Goal: Transaction & Acquisition: Purchase product/service

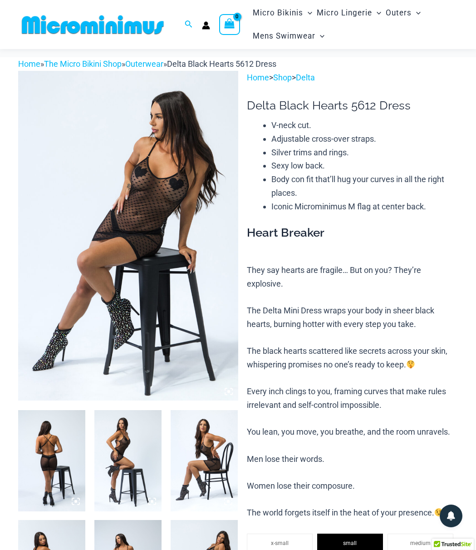
scroll to position [42, 0]
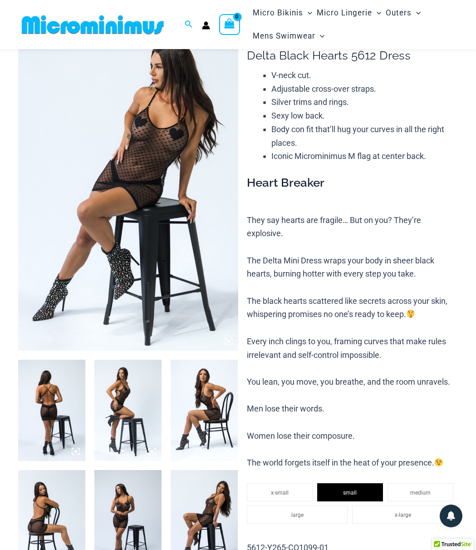
click at [35, 394] on img at bounding box center [51, 410] width 67 height 101
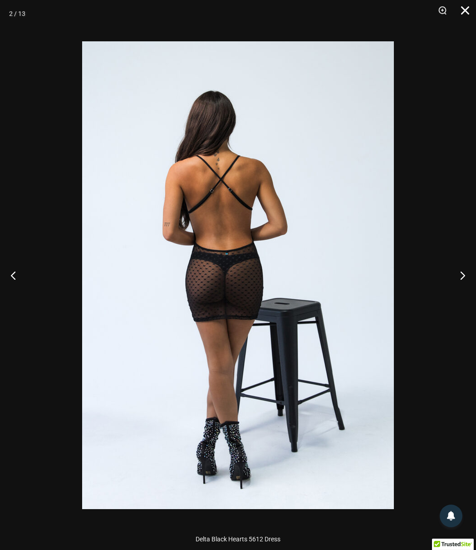
click at [470, 13] on button "Close" at bounding box center [462, 13] width 23 height 27
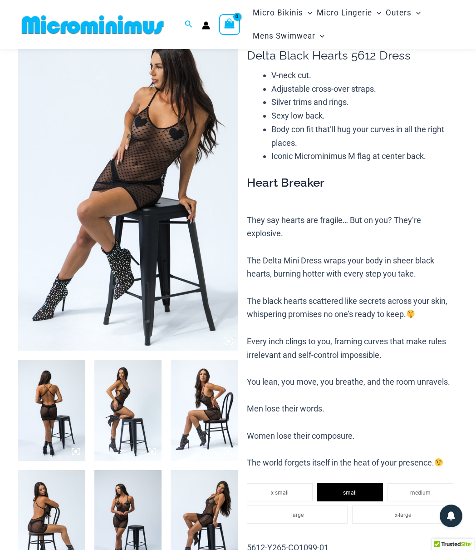
click at [337, 219] on p "They say hearts are fragile… But on you? They’re explosive. The Delta Mini Dres…" at bounding box center [352, 341] width 211 height 256
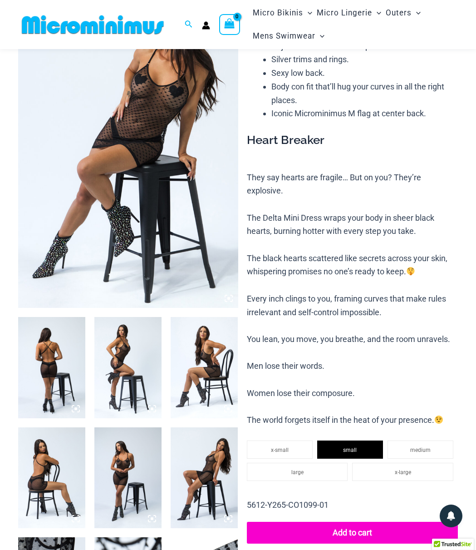
scroll to position [133, 0]
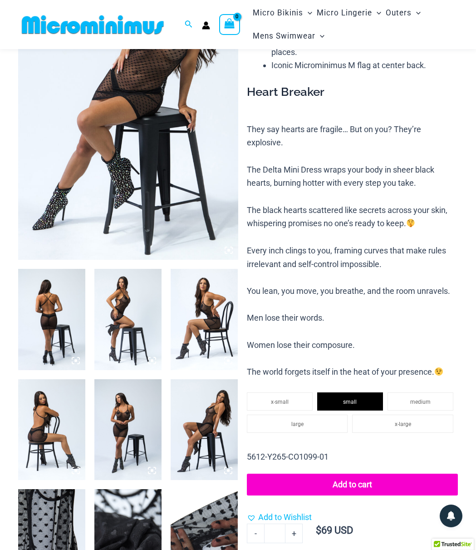
click at [136, 314] on img at bounding box center [127, 319] width 67 height 101
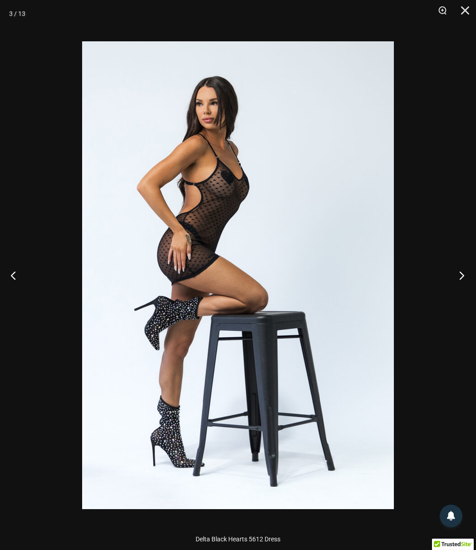
click at [464, 276] on button "Next" at bounding box center [459, 274] width 34 height 45
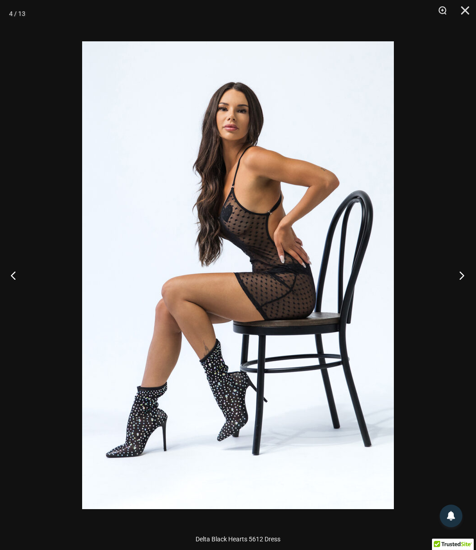
click at [464, 276] on button "Next" at bounding box center [459, 274] width 34 height 45
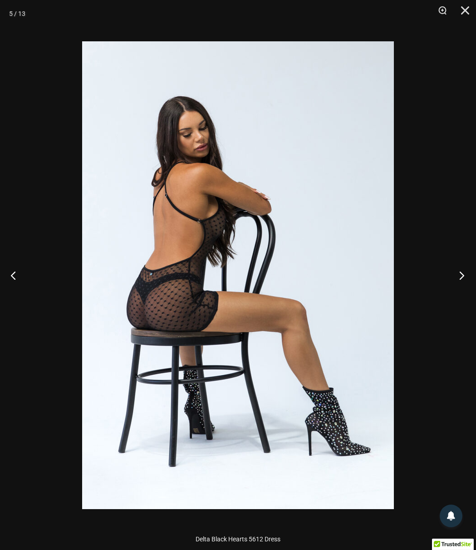
click at [464, 276] on button "Next" at bounding box center [459, 274] width 34 height 45
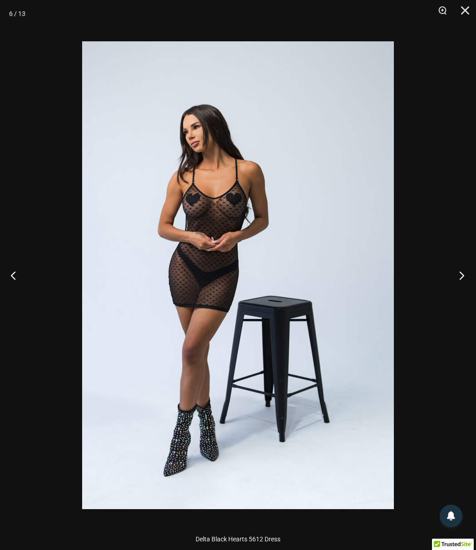
click at [465, 275] on button "Next" at bounding box center [459, 274] width 34 height 45
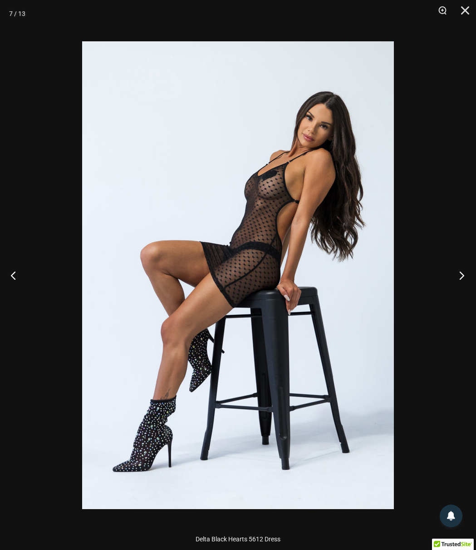
click at [464, 274] on button "Next" at bounding box center [459, 274] width 34 height 45
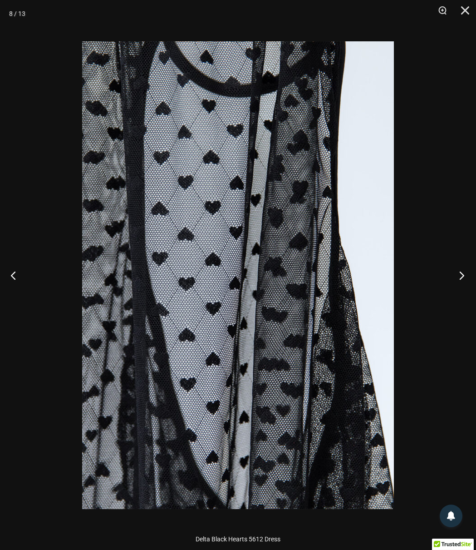
click at [460, 279] on button "Next" at bounding box center [459, 274] width 34 height 45
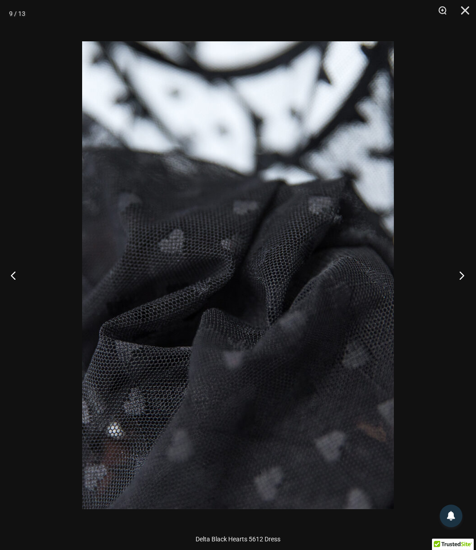
click at [460, 279] on button "Next" at bounding box center [459, 274] width 34 height 45
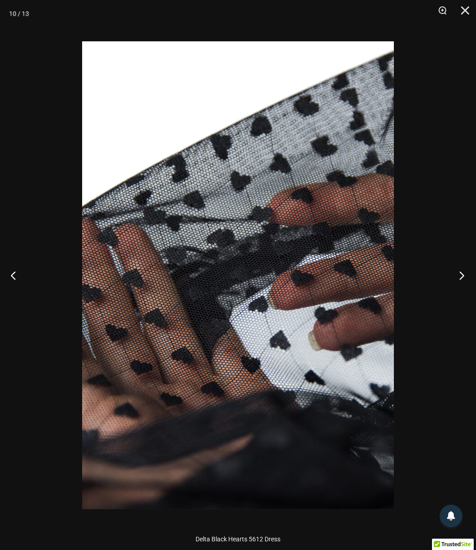
click at [460, 279] on button "Next" at bounding box center [459, 274] width 34 height 45
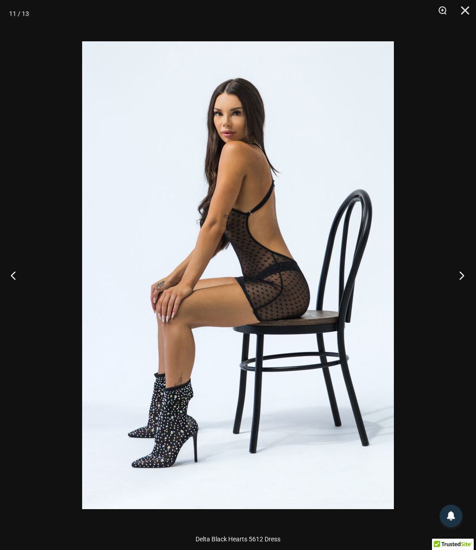
click at [460, 279] on button "Next" at bounding box center [459, 274] width 34 height 45
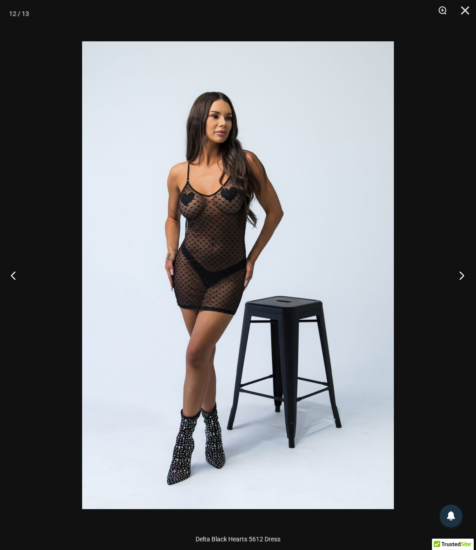
click at [460, 279] on button "Next" at bounding box center [459, 274] width 34 height 45
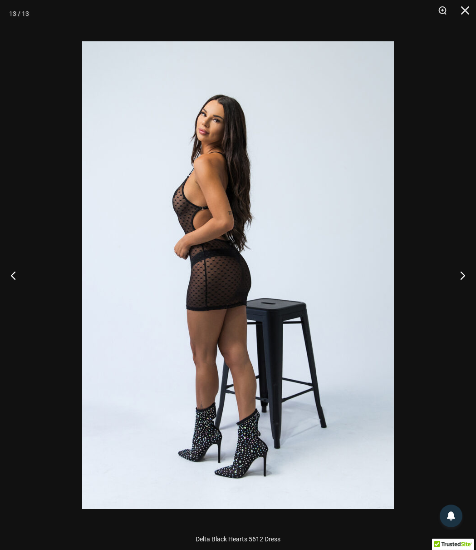
click at [452, 57] on div at bounding box center [238, 275] width 476 height 550
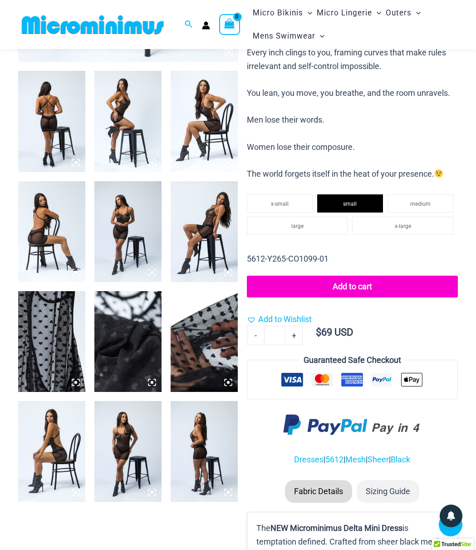
scroll to position [314, 0]
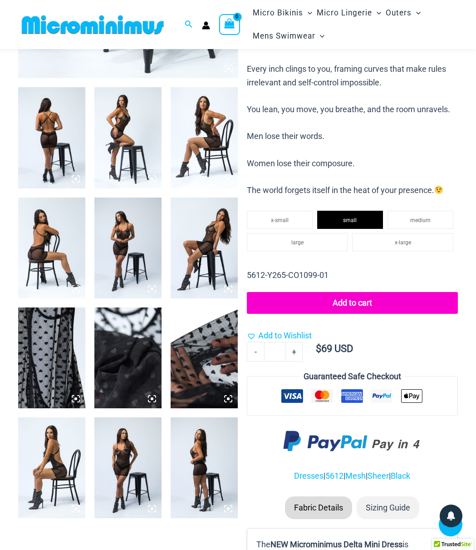
click at [329, 117] on p "They say hearts are fragile… But on you? They’re explosive. The Delta Mini Dres…" at bounding box center [352, 69] width 211 height 256
click at [351, 133] on p "They say hearts are fragile… But on you? They’re explosive. The Delta Mini Dres…" at bounding box center [352, 69] width 211 height 256
